Goal: Transaction & Acquisition: Purchase product/service

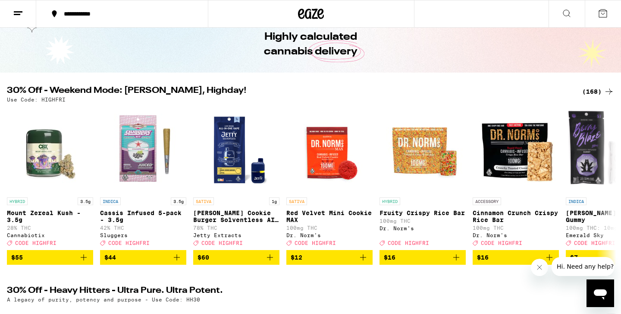
scroll to position [41, 0]
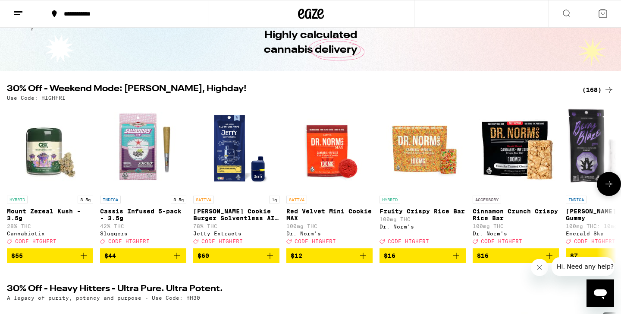
click at [611, 187] on icon at bounding box center [609, 184] width 7 height 6
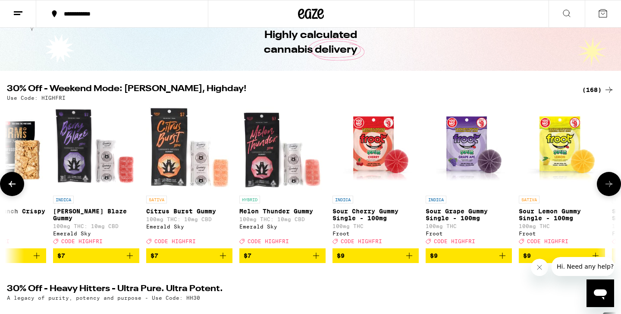
scroll to position [0, 513]
click at [611, 187] on icon at bounding box center [609, 184] width 10 height 10
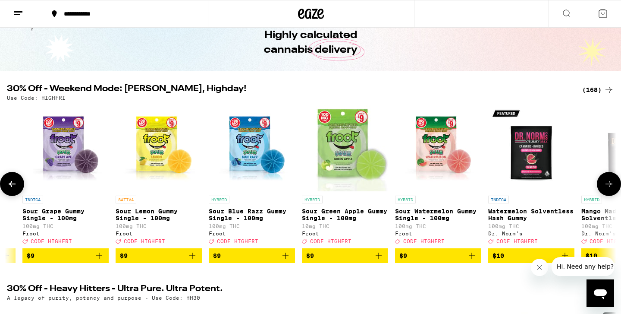
scroll to position [0, 1027]
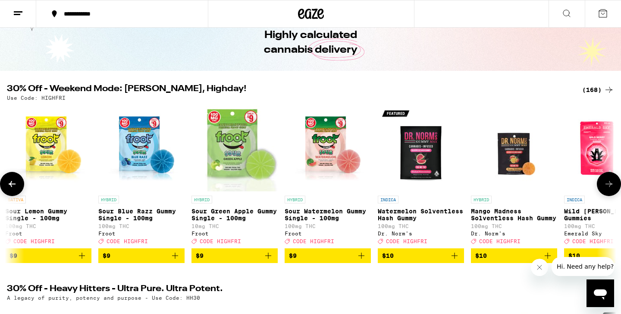
click at [611, 187] on icon at bounding box center [609, 184] width 10 height 10
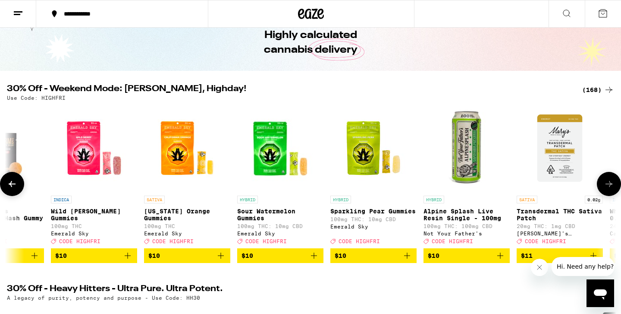
click at [611, 187] on icon at bounding box center [609, 184] width 10 height 10
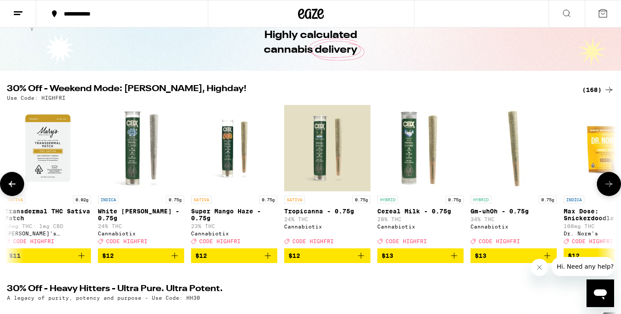
scroll to position [0, 2054]
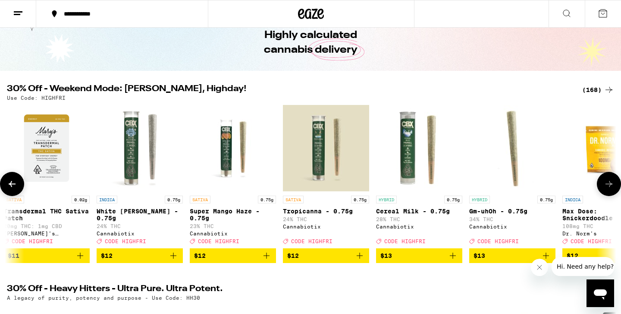
click at [19, 186] on button at bounding box center [12, 184] width 24 height 24
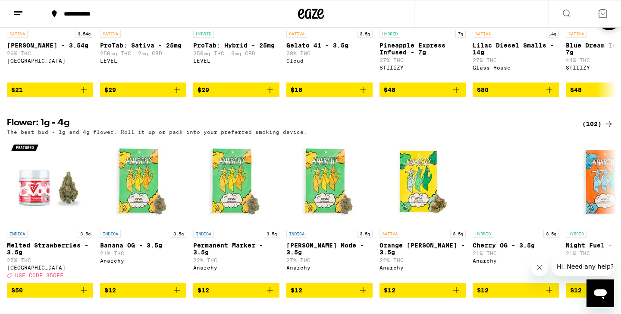
scroll to position [1028, 0]
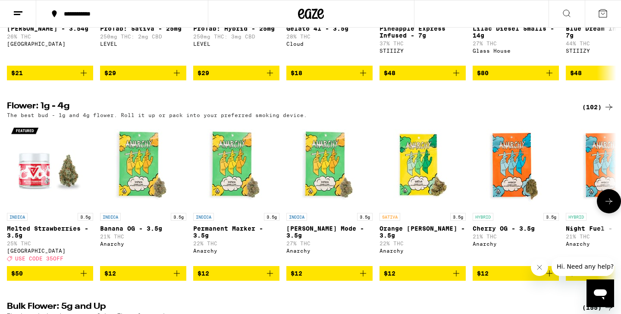
click at [608, 213] on button at bounding box center [609, 201] width 24 height 24
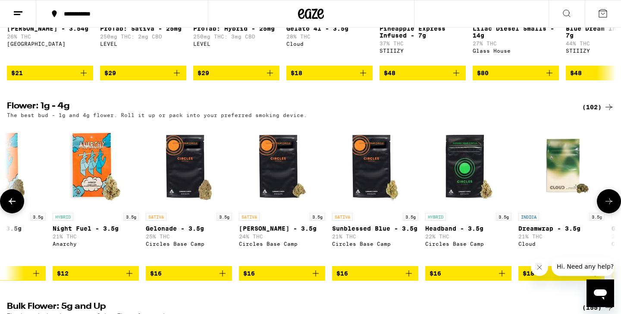
click at [608, 213] on button at bounding box center [609, 201] width 24 height 24
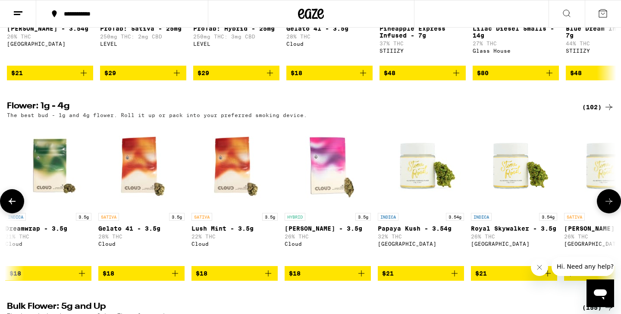
click at [608, 206] on icon at bounding box center [609, 201] width 10 height 10
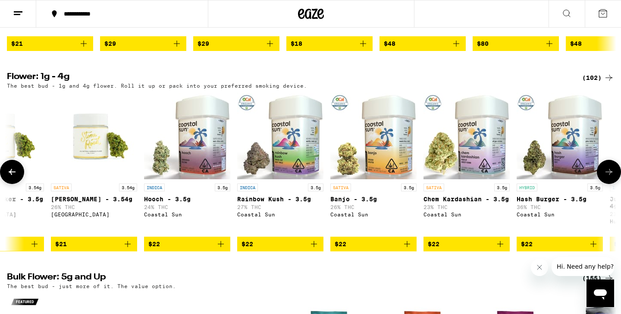
scroll to position [1059, 0]
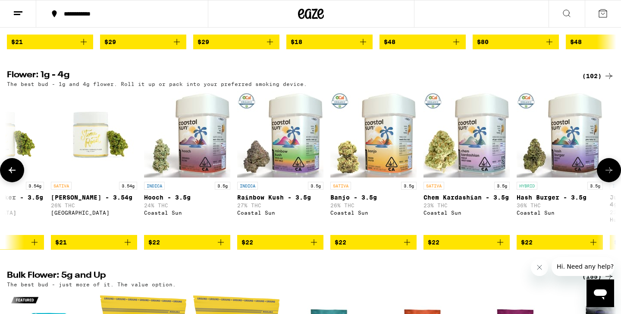
click at [607, 175] on icon at bounding box center [609, 170] width 10 height 10
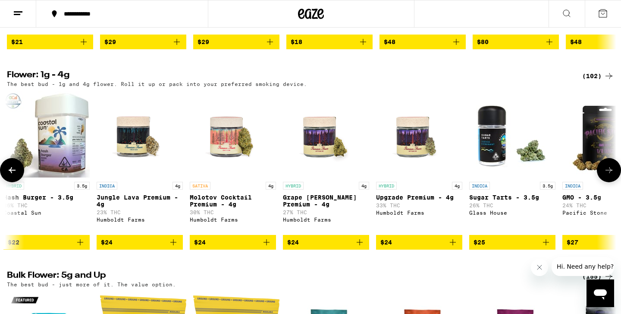
click at [607, 175] on icon at bounding box center [609, 170] width 10 height 10
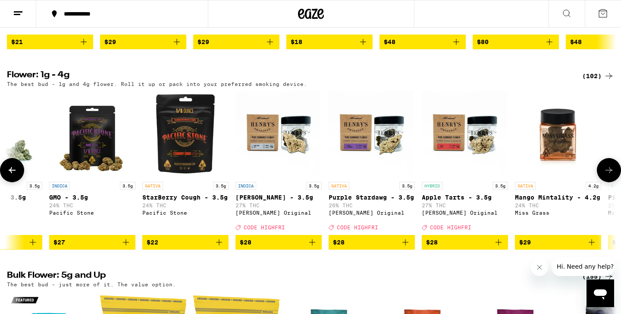
click at [607, 175] on icon at bounding box center [609, 170] width 10 height 10
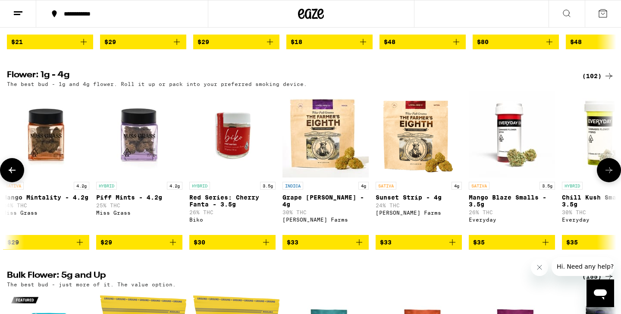
scroll to position [0, 3080]
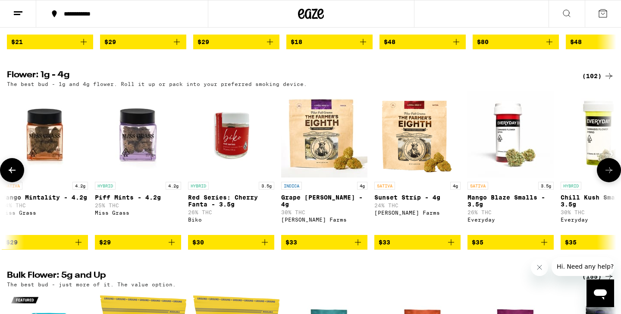
click at [607, 175] on icon at bounding box center [609, 170] width 10 height 10
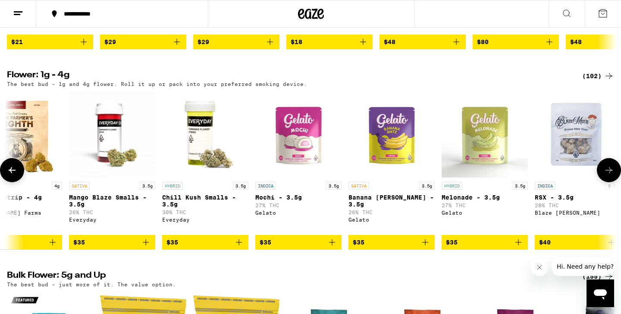
scroll to position [0, 3594]
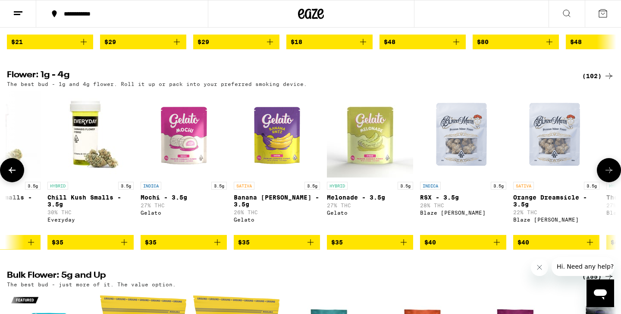
click at [607, 175] on icon at bounding box center [609, 170] width 10 height 10
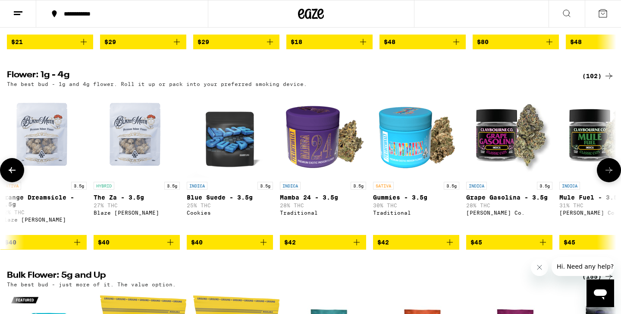
scroll to position [0, 4107]
click at [607, 175] on icon at bounding box center [609, 170] width 10 height 10
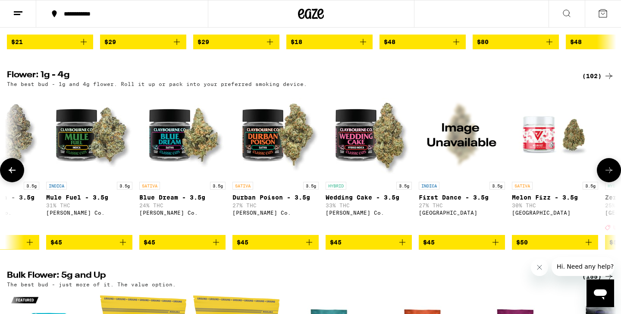
scroll to position [0, 4621]
click at [616, 182] on button at bounding box center [609, 170] width 24 height 24
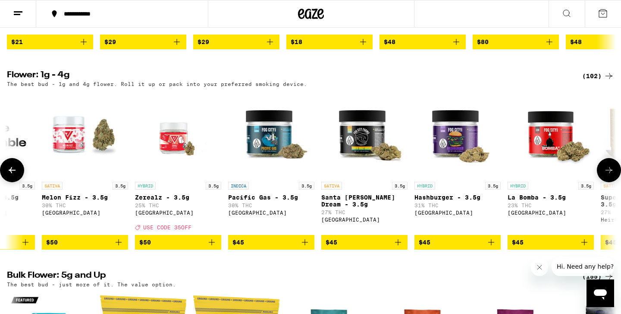
scroll to position [0, 5134]
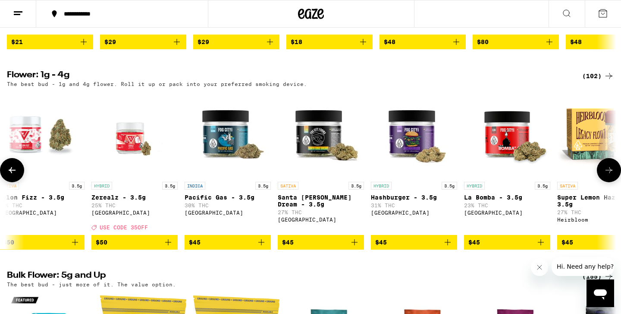
click at [616, 182] on button at bounding box center [609, 170] width 24 height 24
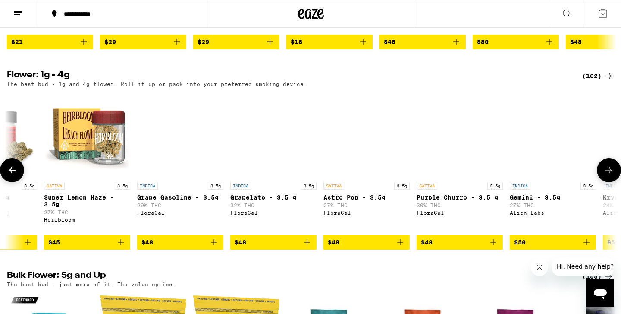
click at [616, 182] on button at bounding box center [609, 170] width 24 height 24
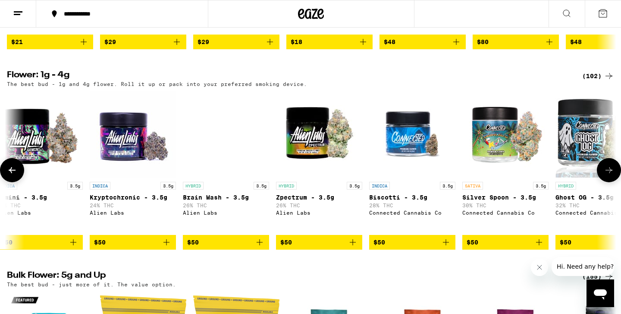
click at [616, 182] on button at bounding box center [609, 170] width 24 height 24
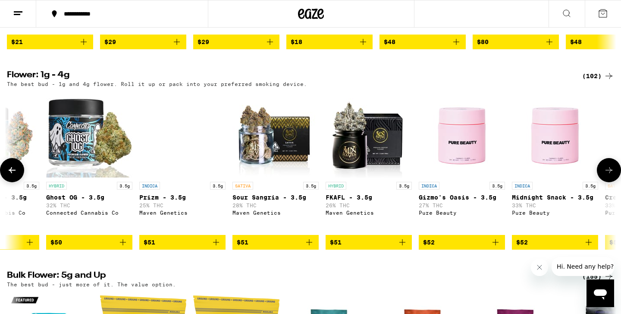
scroll to position [0, 6674]
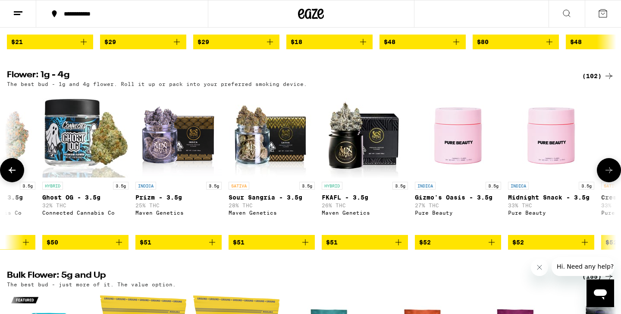
click at [616, 182] on button at bounding box center [609, 170] width 24 height 24
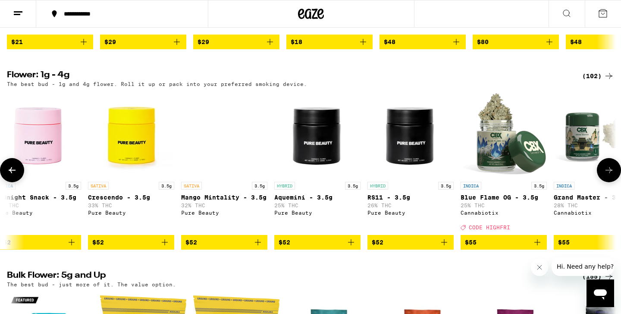
click at [616, 182] on button at bounding box center [609, 170] width 24 height 24
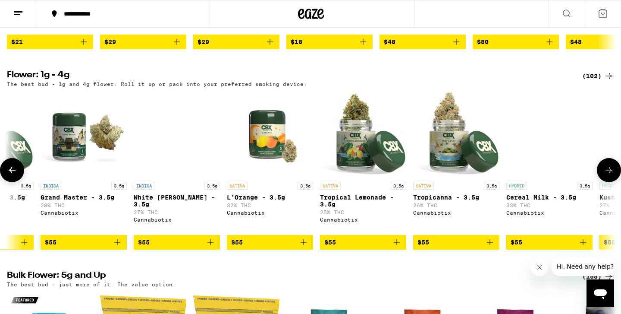
click at [616, 182] on button at bounding box center [609, 170] width 24 height 24
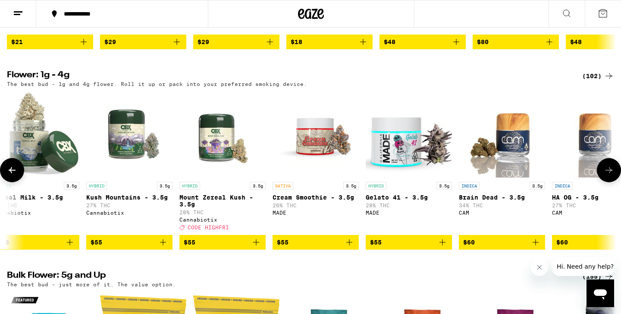
click at [616, 182] on button at bounding box center [609, 170] width 24 height 24
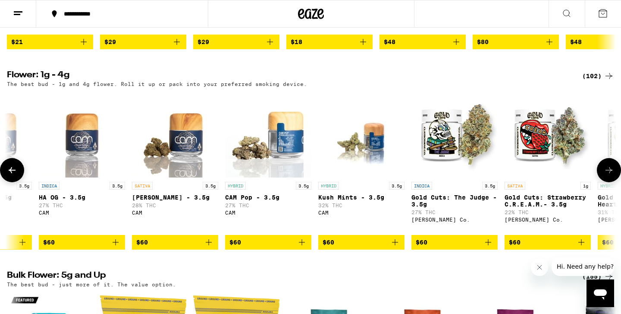
click at [616, 182] on button at bounding box center [609, 170] width 24 height 24
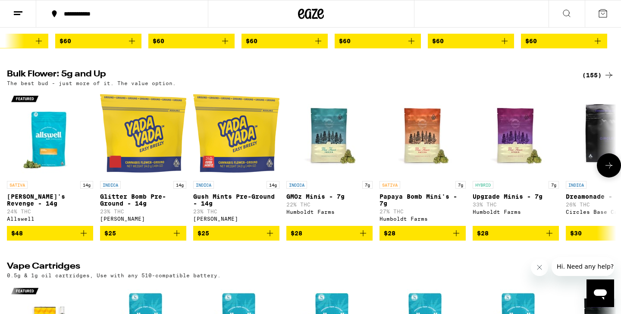
scroll to position [1261, 0]
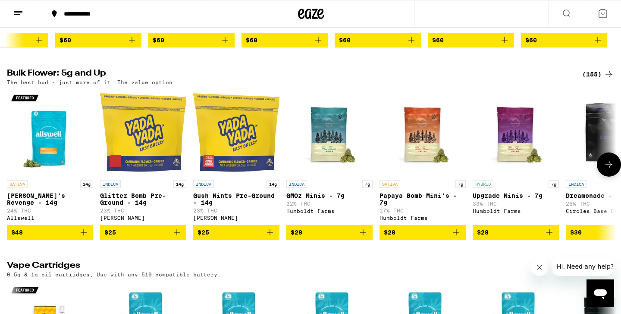
click at [604, 170] on icon at bounding box center [609, 164] width 10 height 10
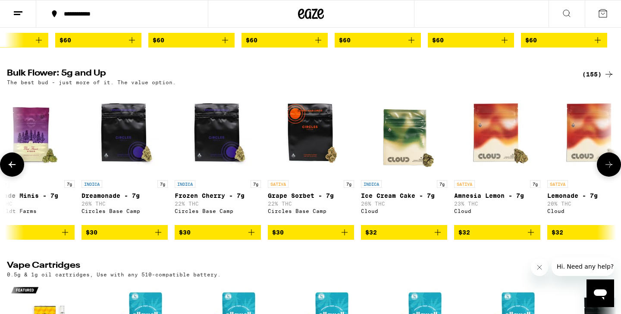
scroll to position [0, 513]
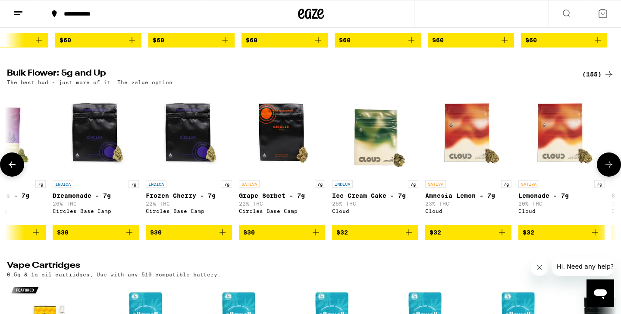
click at [604, 170] on icon at bounding box center [609, 164] width 10 height 10
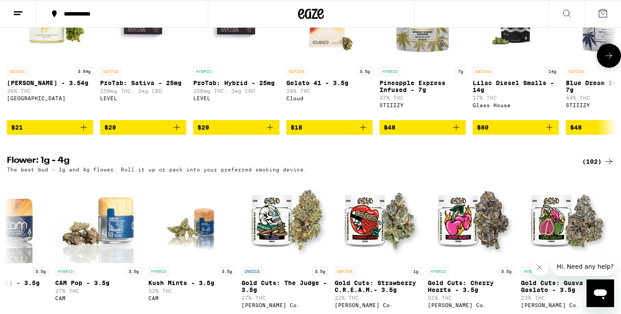
scroll to position [978, 0]
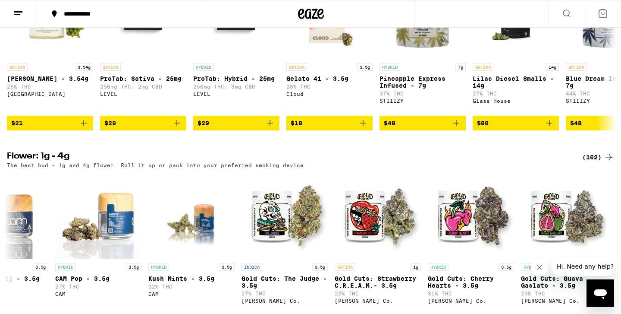
click at [591, 162] on div "(102)" at bounding box center [598, 157] width 32 height 10
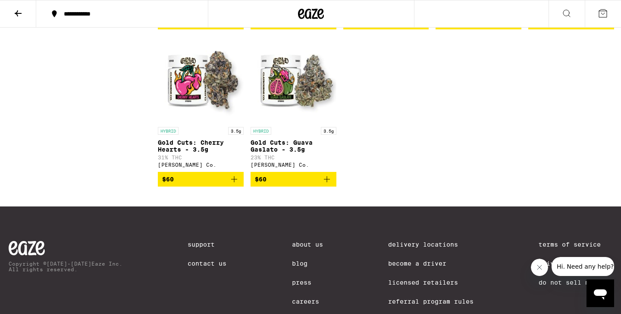
scroll to position [3342, 0]
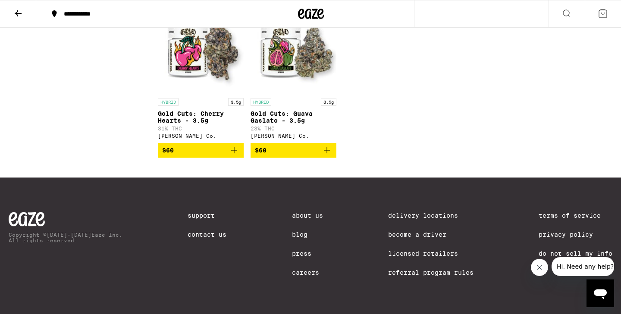
click at [20, 16] on icon at bounding box center [18, 13] width 10 height 10
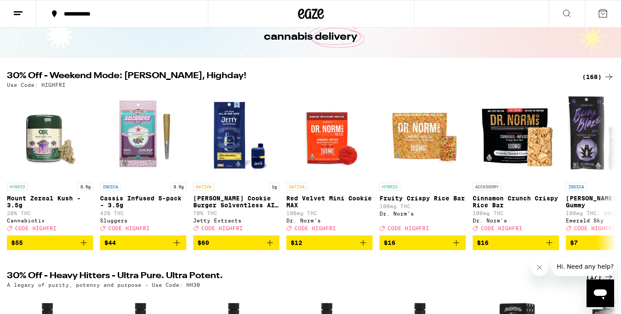
scroll to position [55, 0]
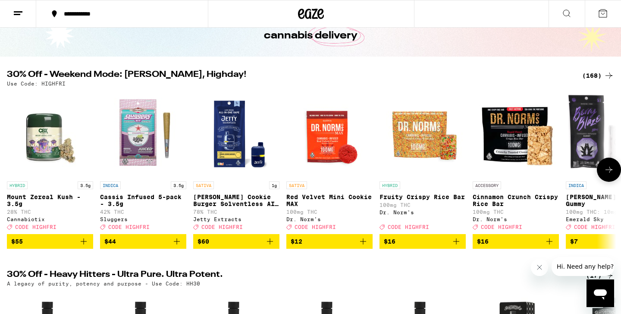
click at [607, 171] on icon at bounding box center [609, 169] width 10 height 10
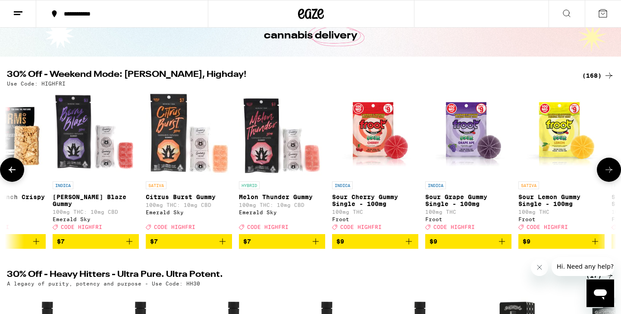
click at [607, 172] on icon at bounding box center [609, 169] width 10 height 10
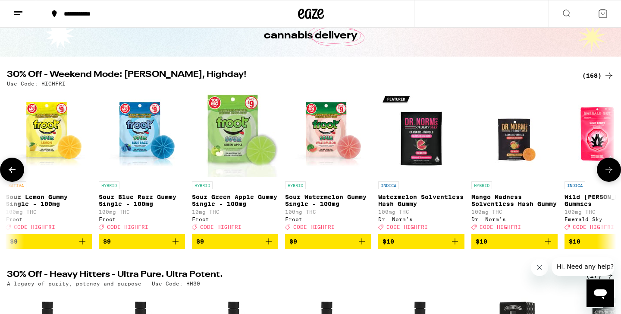
scroll to position [0, 1027]
click at [607, 173] on icon at bounding box center [609, 169] width 10 height 10
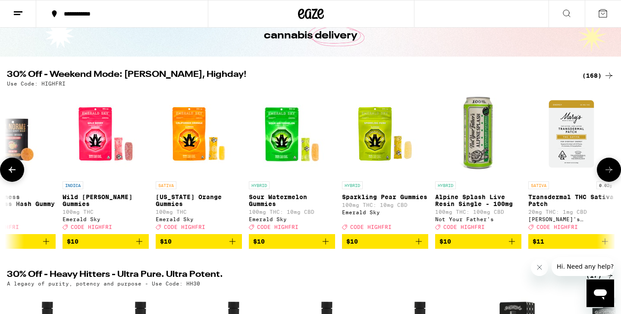
click at [607, 173] on icon at bounding box center [609, 169] width 10 height 10
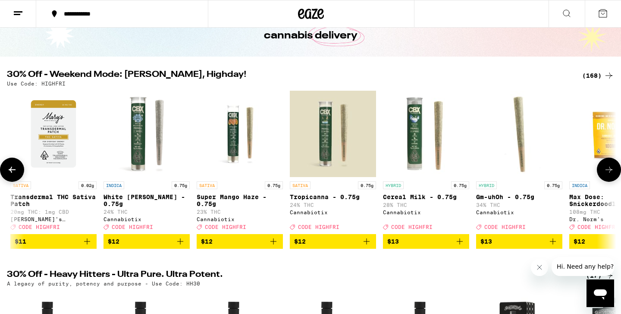
scroll to position [0, 2049]
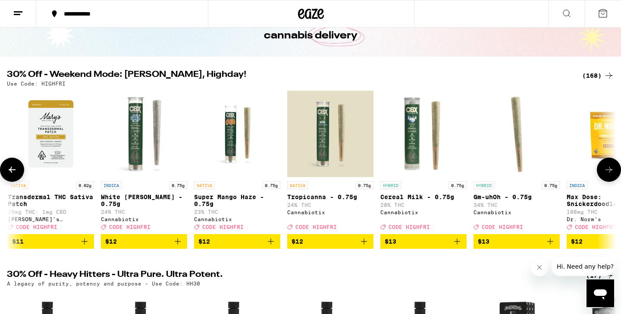
click at [607, 173] on icon at bounding box center [609, 169] width 10 height 10
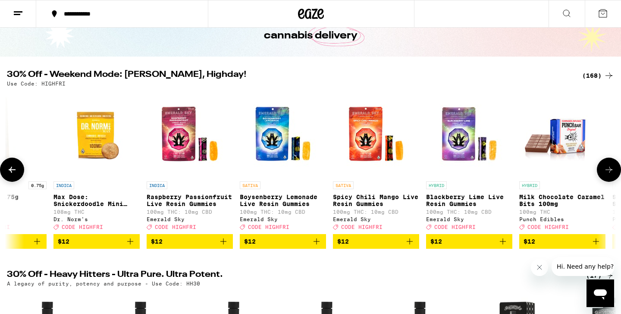
click at [607, 173] on icon at bounding box center [609, 169] width 10 height 10
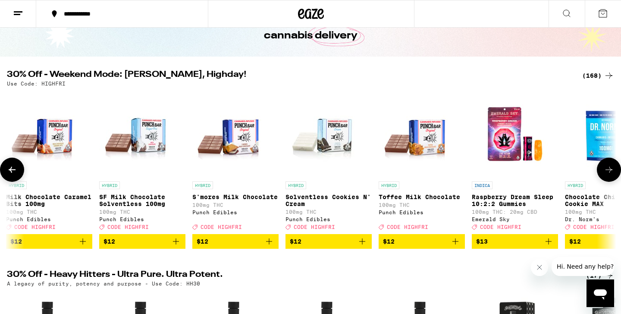
click at [607, 173] on icon at bounding box center [609, 169] width 10 height 10
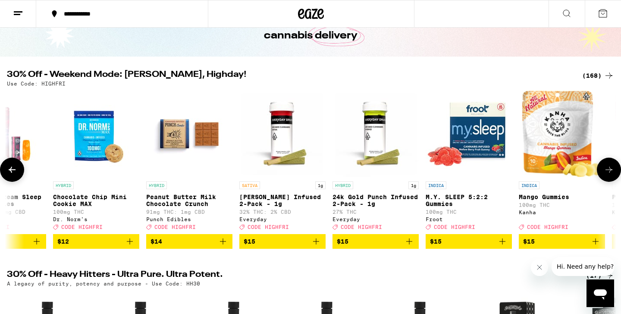
scroll to position [0, 3589]
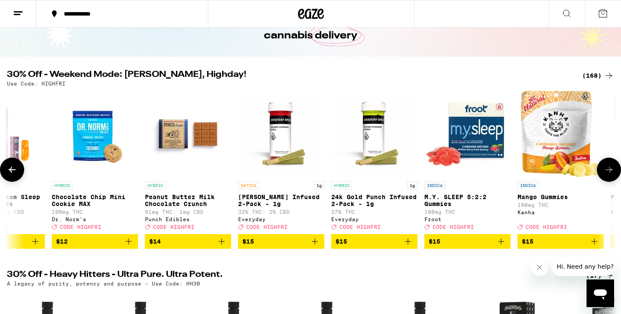
click at [607, 173] on icon at bounding box center [609, 169] width 10 height 10
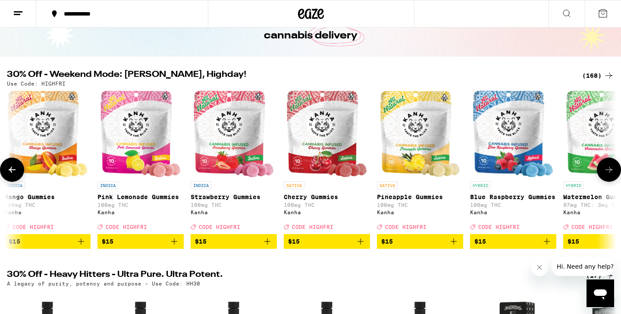
click at [607, 173] on icon at bounding box center [609, 169] width 10 height 10
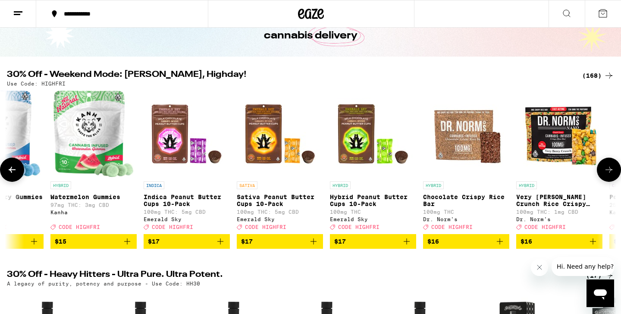
click at [607, 173] on icon at bounding box center [609, 169] width 10 height 10
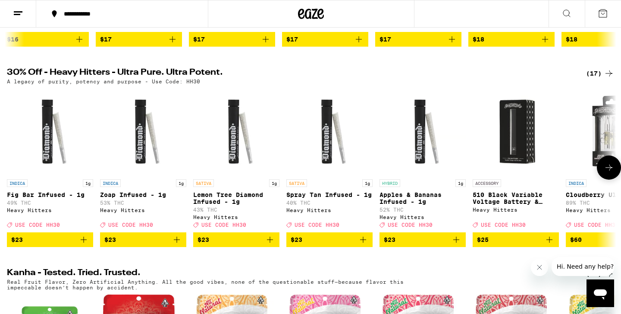
scroll to position [258, 0]
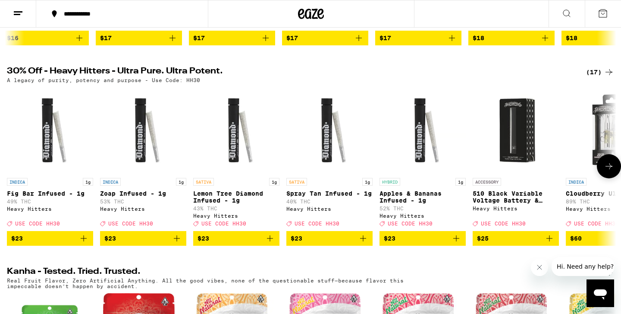
click at [610, 169] on icon at bounding box center [609, 166] width 7 height 6
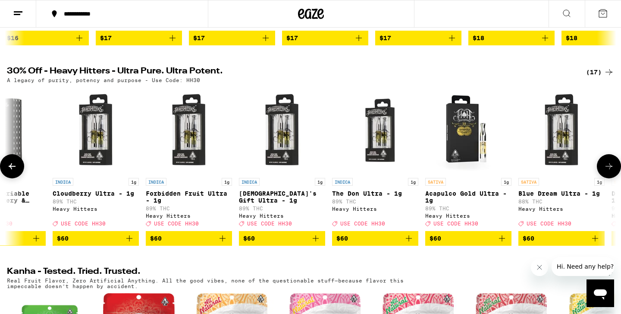
click at [610, 169] on icon at bounding box center [609, 166] width 7 height 6
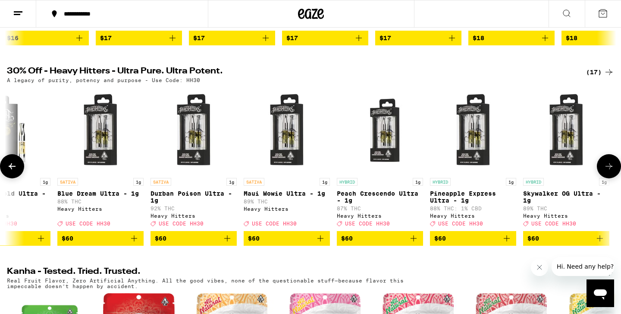
scroll to position [0, 977]
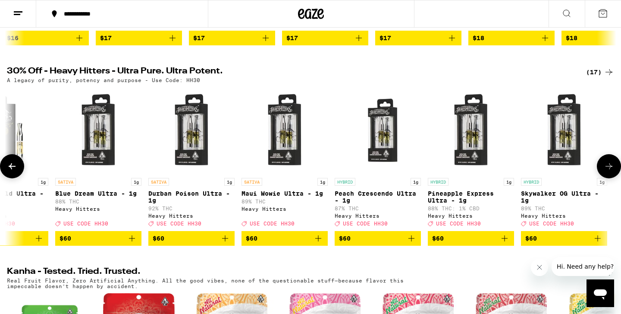
click at [610, 171] on icon at bounding box center [609, 166] width 10 height 10
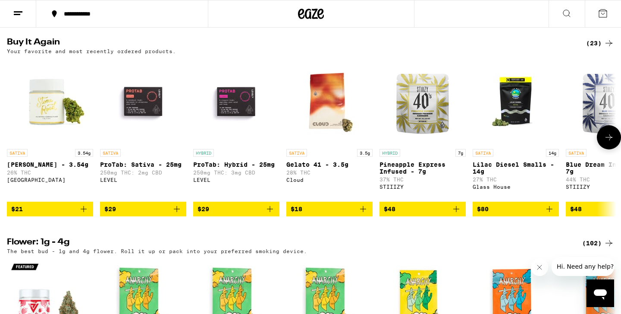
scroll to position [879, 0]
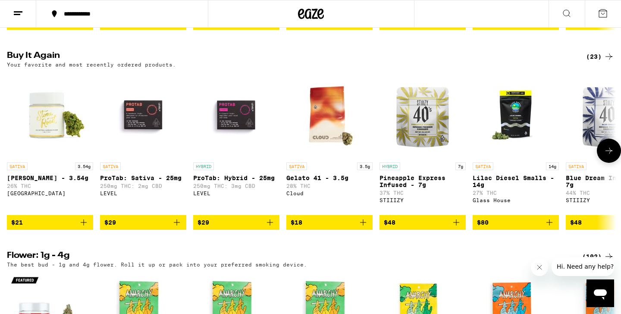
click at [610, 156] on icon at bounding box center [609, 150] width 10 height 10
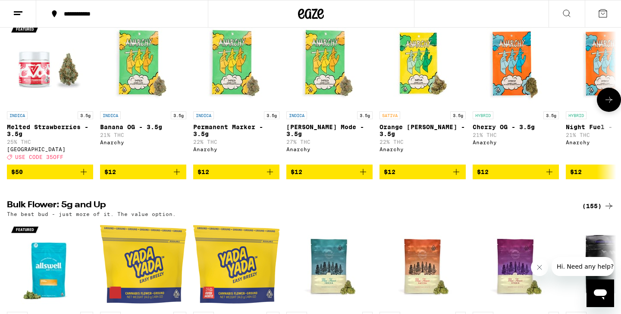
scroll to position [1129, 0]
